Goal: Navigation & Orientation: Find specific page/section

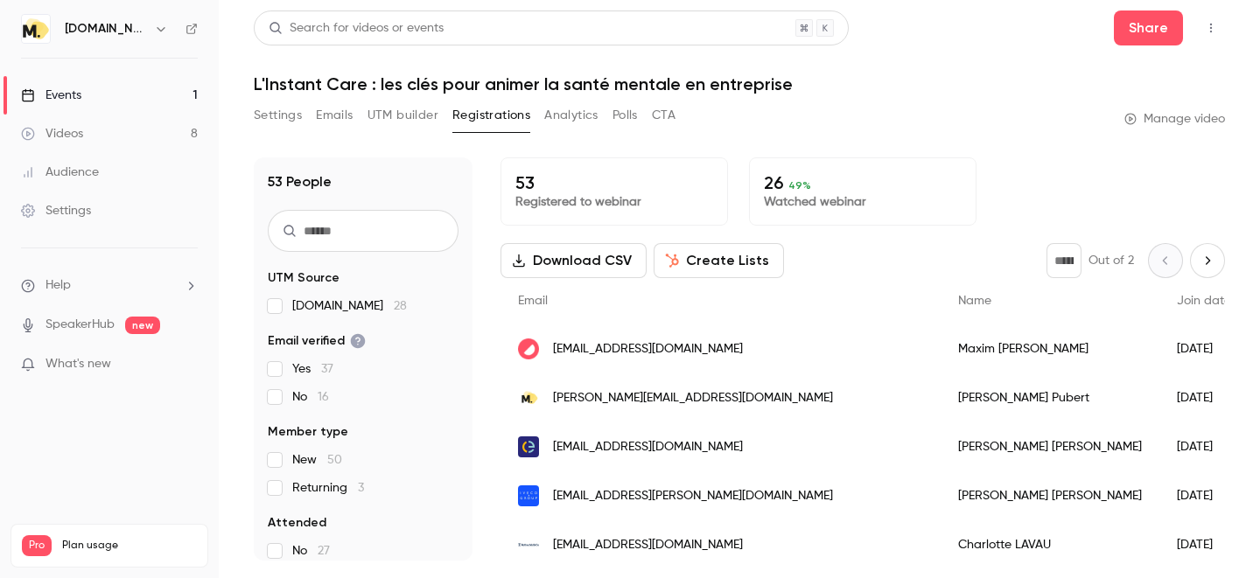
click at [87, 73] on ul "Events 1 Videos 8 Audience Settings" at bounding box center [109, 153] width 219 height 189
click at [87, 94] on link "Events 1" at bounding box center [109, 95] width 219 height 38
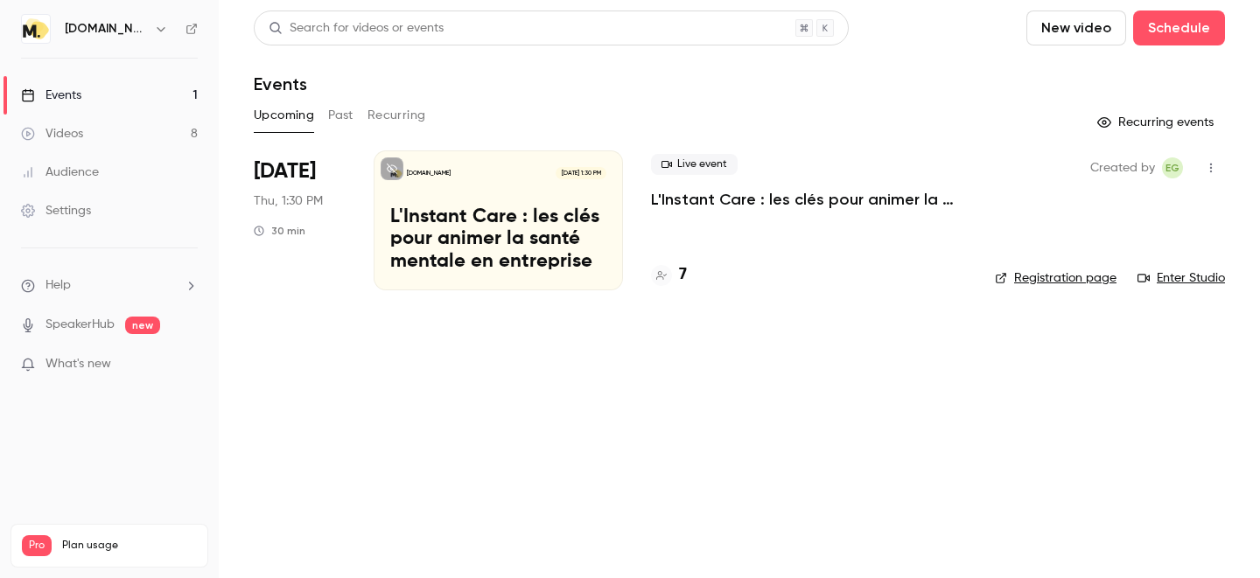
click at [1066, 278] on link "Registration page" at bounding box center [1056, 277] width 122 height 17
